Goal: Transaction & Acquisition: Purchase product/service

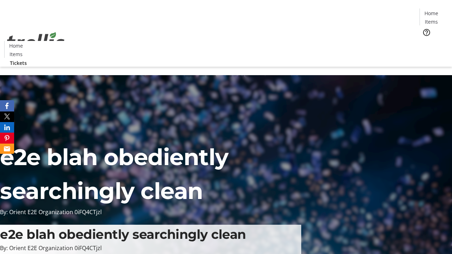
click at [425, 41] on span "Tickets" at bounding box center [433, 44] width 17 height 7
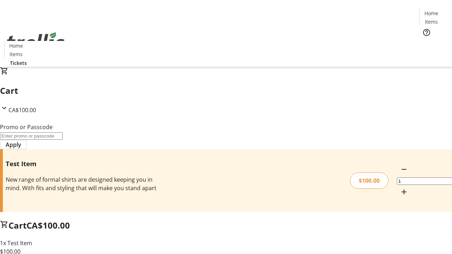
type input "PERCENT"
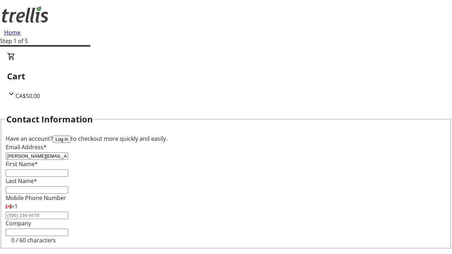
type input "[PERSON_NAME][EMAIL_ADDRESS][DOMAIN_NAME]"
type input "[PERSON_NAME]"
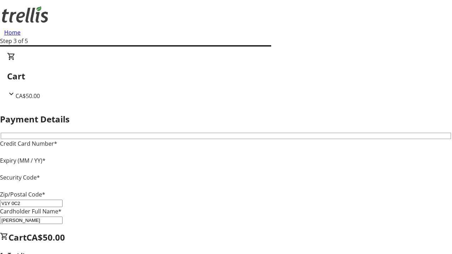
type input "V1Y 0C2"
